Goal: Task Accomplishment & Management: Manage account settings

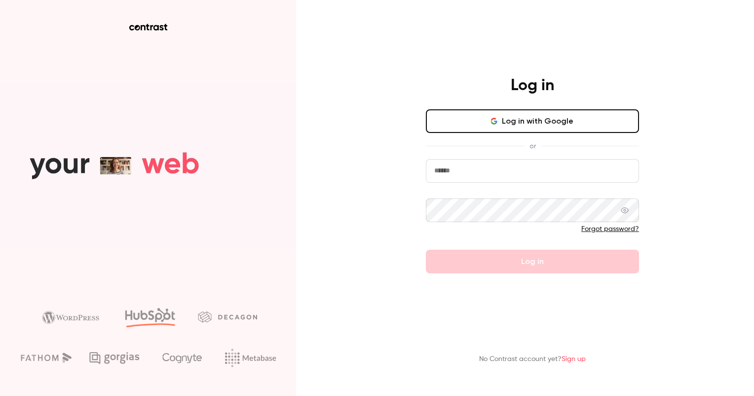
click at [469, 162] on input "email" at bounding box center [532, 171] width 213 height 24
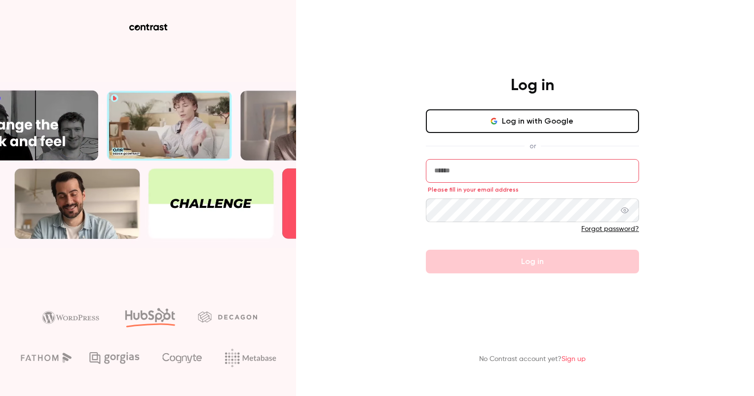
click at [501, 168] on input "email" at bounding box center [532, 171] width 213 height 24
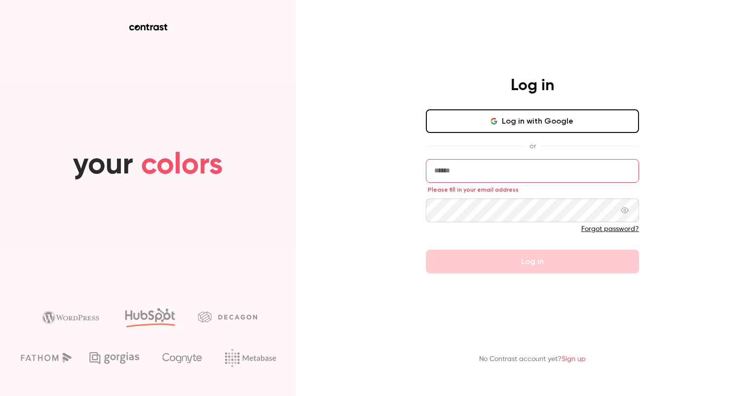
type input "**********"
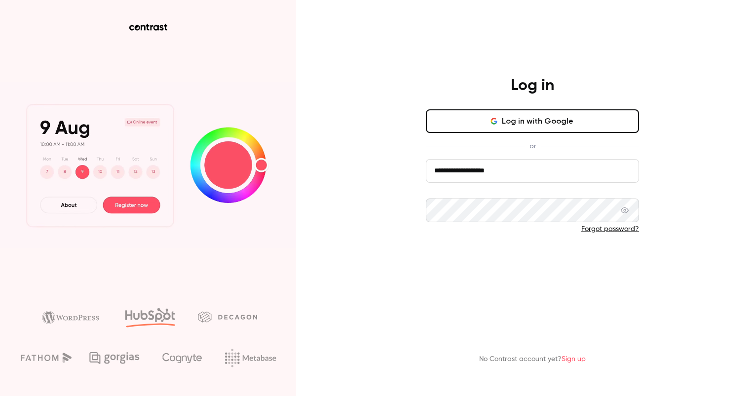
click at [510, 263] on button "Log in" at bounding box center [532, 262] width 213 height 24
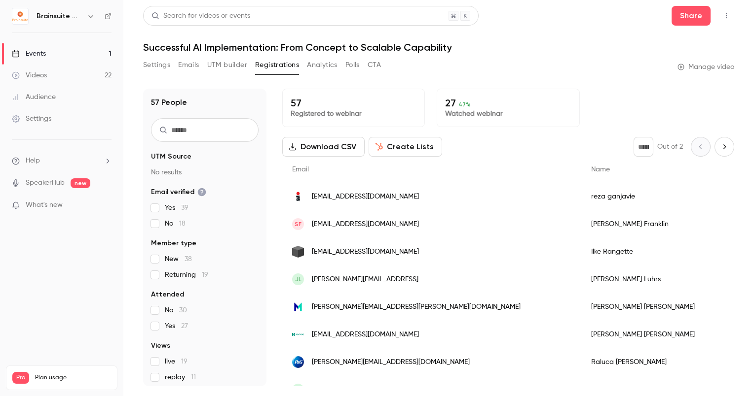
click at [73, 78] on link "Videos 22" at bounding box center [61, 76] width 123 height 22
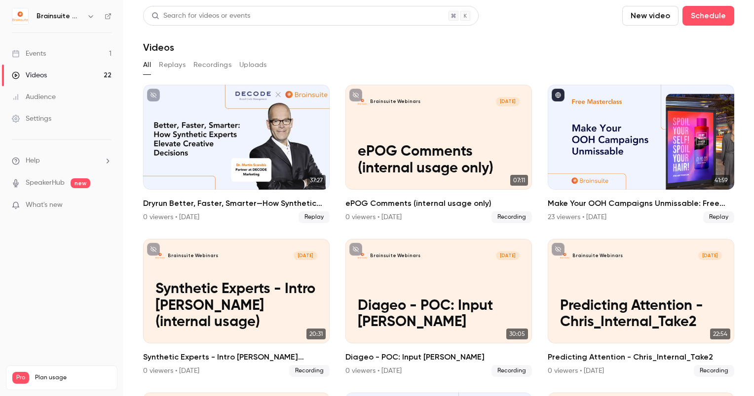
click at [68, 57] on link "Events 1" at bounding box center [61, 54] width 123 height 22
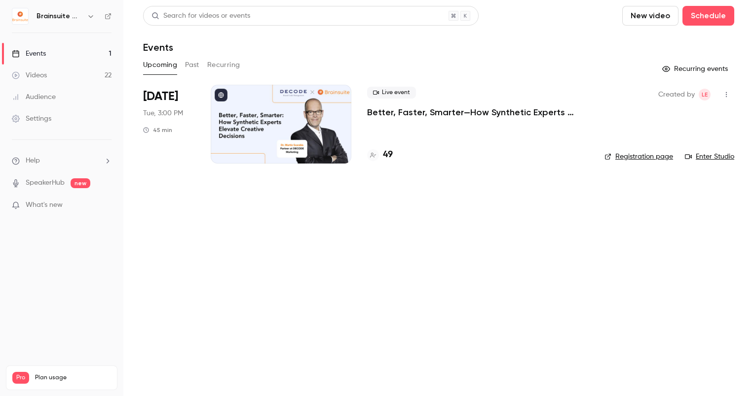
click at [224, 106] on div at bounding box center [281, 124] width 141 height 79
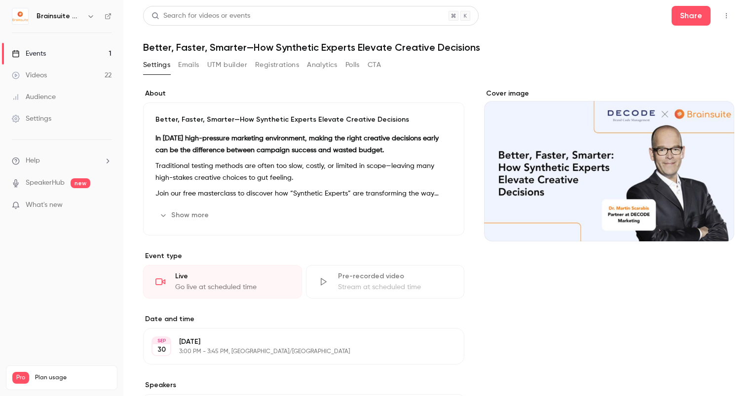
click at [567, 287] on div "Cover image" at bounding box center [609, 350] width 250 height 522
